Goal: Information Seeking & Learning: Learn about a topic

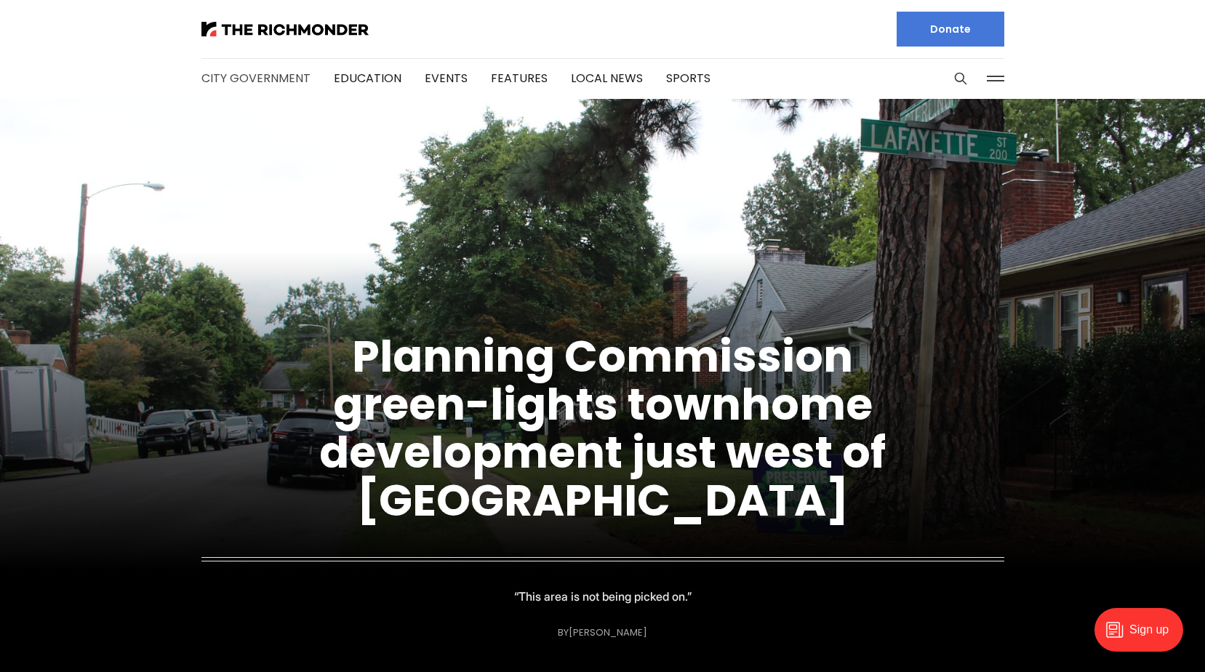
click at [257, 76] on link "City Government" at bounding box center [255, 78] width 109 height 17
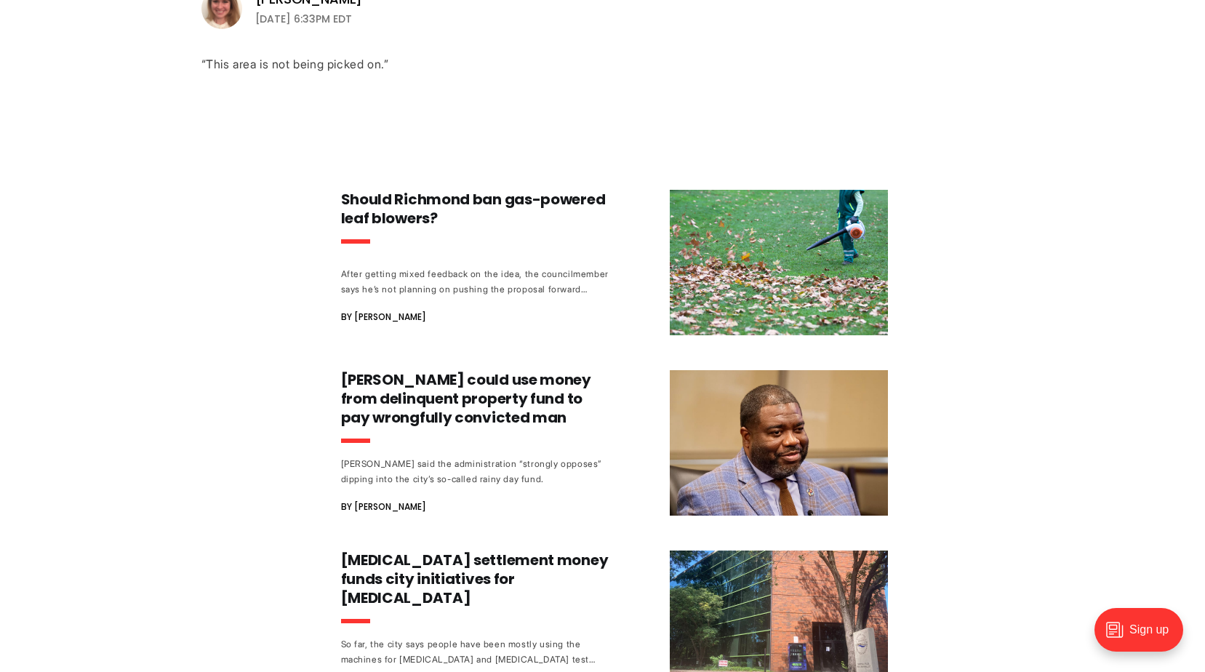
scroll to position [654, 0]
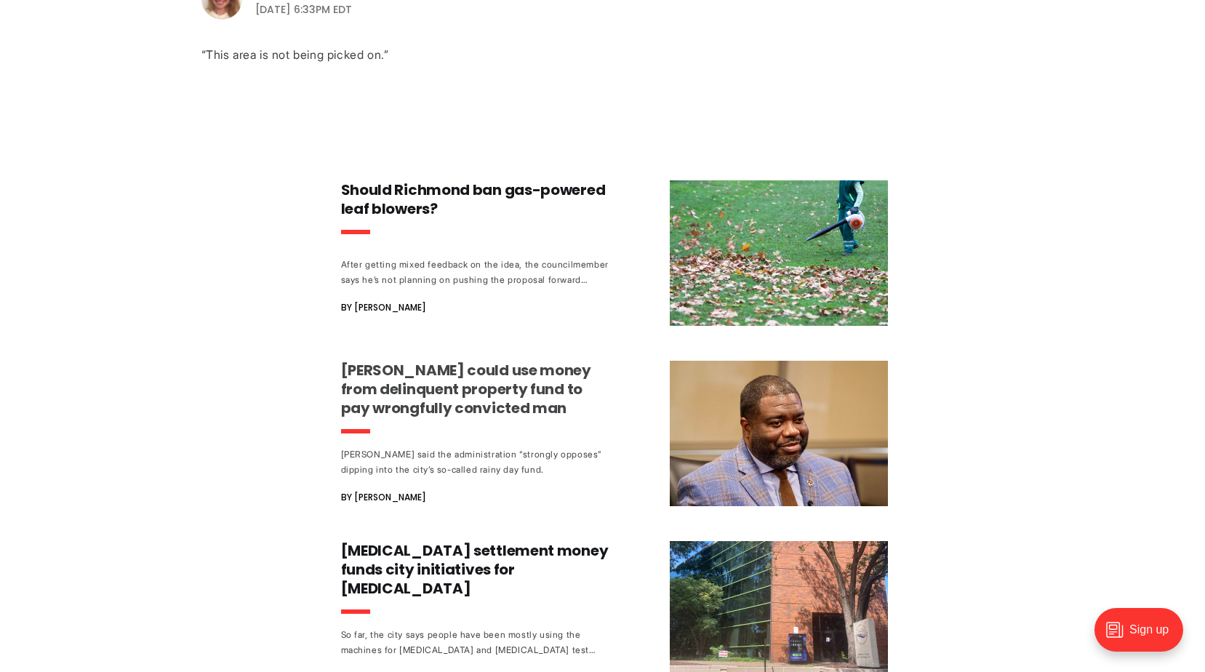
click at [478, 395] on h3 "[PERSON_NAME] could use money from delinquent property fund to pay wrongfully c…" at bounding box center [476, 389] width 270 height 57
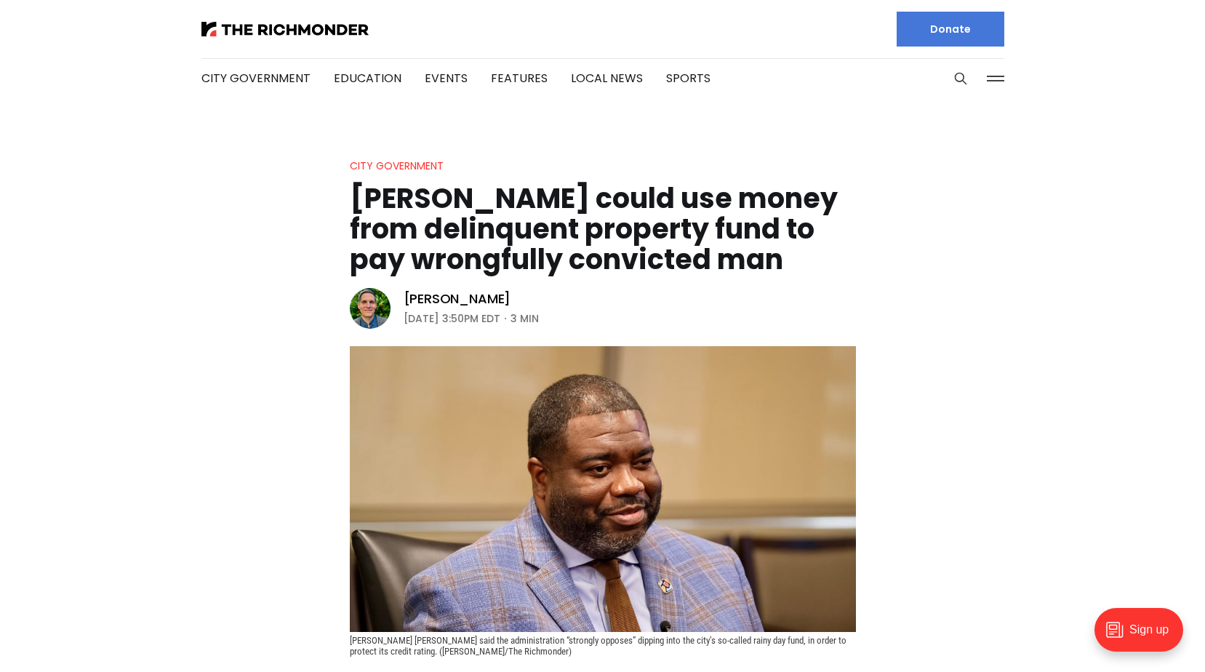
click at [942, 484] on header "City Government Richmond could use money from delinquent property fund to pay w…" at bounding box center [602, 406] width 1205 height 499
drag, startPoint x: 166, startPoint y: 382, endPoint x: 172, endPoint y: 374, distance: 9.9
click at [166, 382] on header "City Government Richmond could use money from delinquent property fund to pay w…" at bounding box center [602, 406] width 1205 height 499
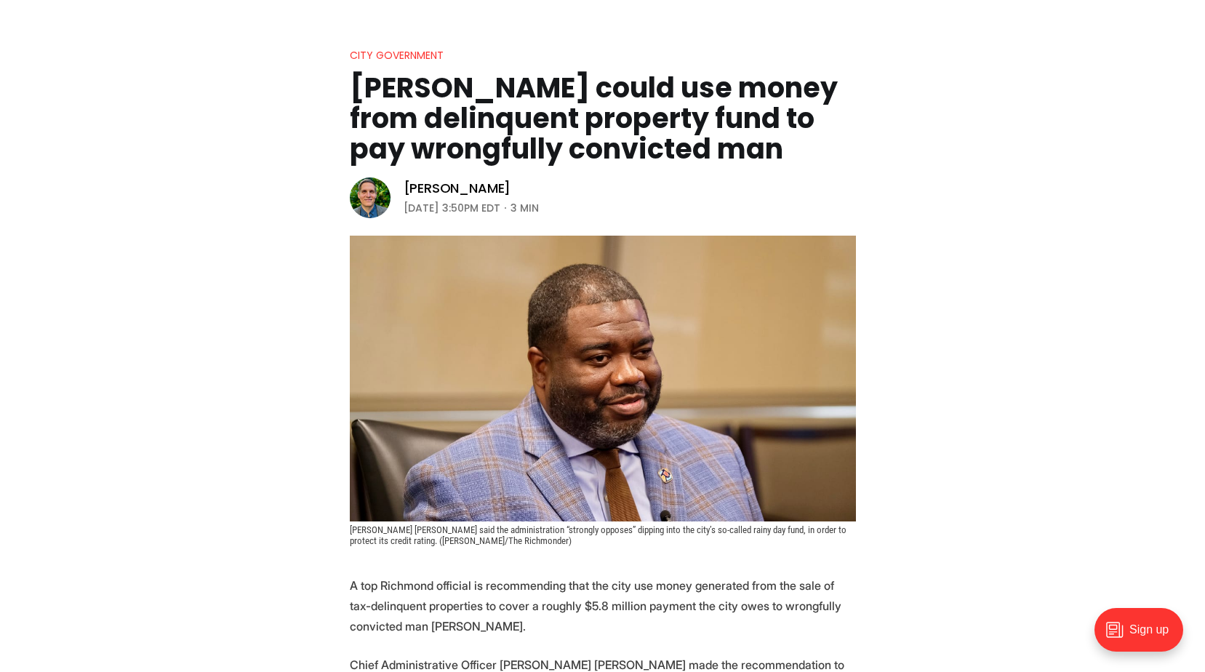
scroll to position [436, 0]
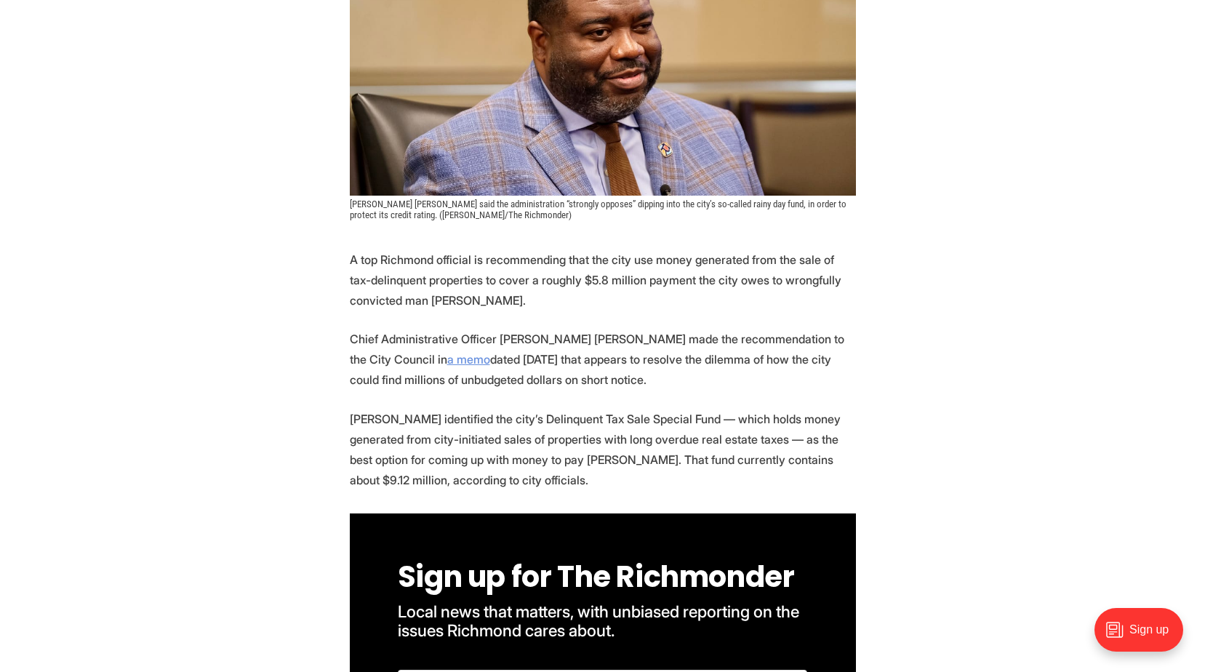
click at [447, 361] on link "a memo" at bounding box center [468, 359] width 43 height 15
